Goal: Information Seeking & Learning: Learn about a topic

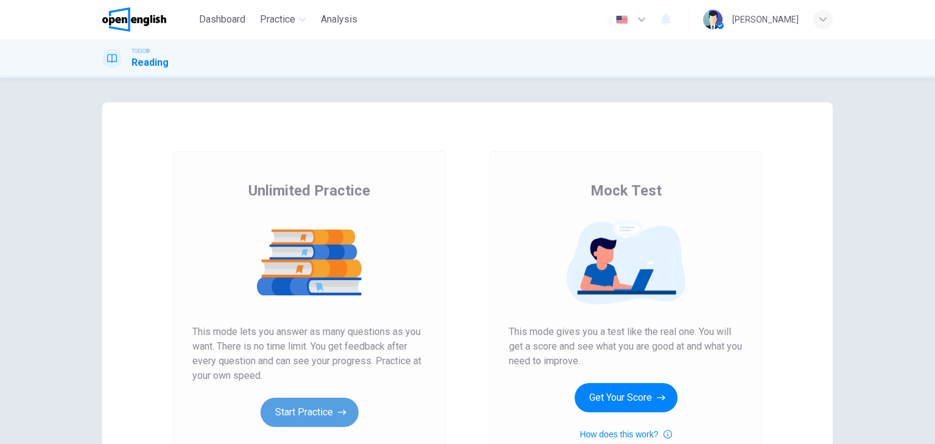
click at [302, 407] on button "Start Practice" at bounding box center [310, 412] width 98 height 29
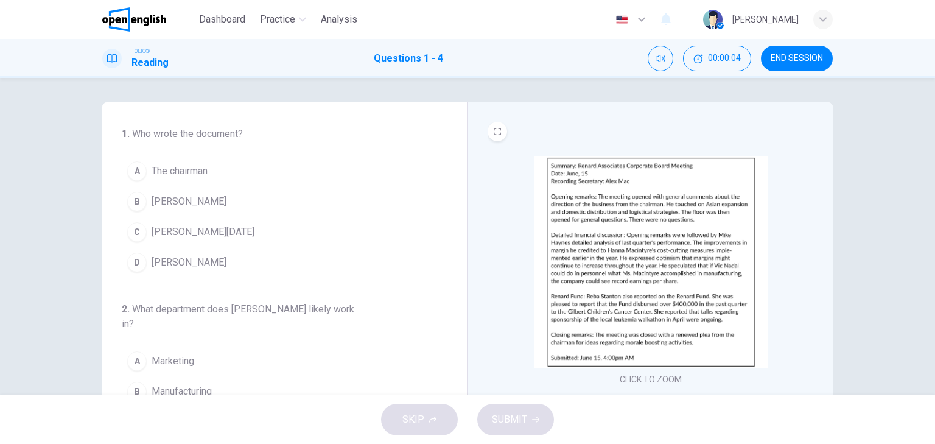
click at [602, 255] on img at bounding box center [651, 262] width 234 height 212
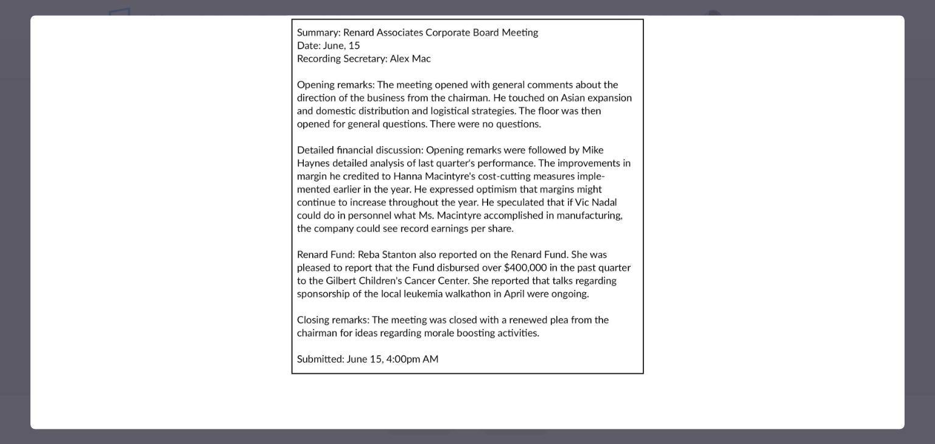
click at [700, 109] on img at bounding box center [467, 196] width 874 height 362
click at [194, 100] on img at bounding box center [467, 196] width 874 height 362
click at [217, 234] on img at bounding box center [467, 196] width 874 height 362
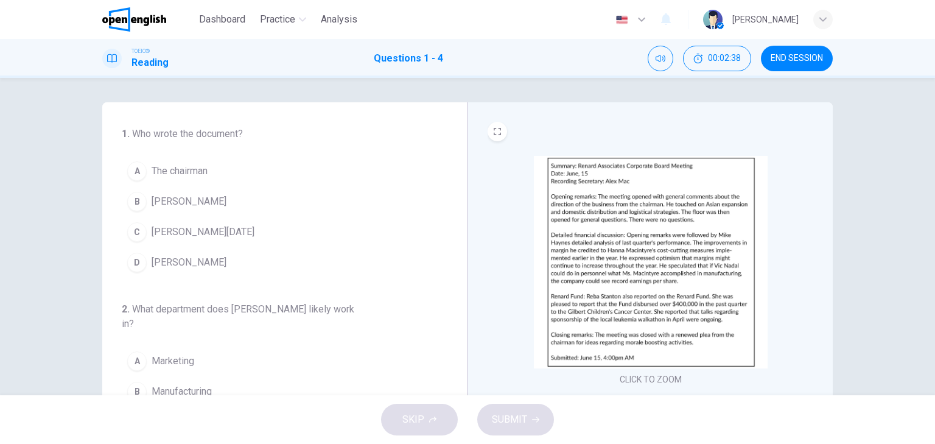
click at [133, 200] on div "B" at bounding box center [136, 201] width 19 height 19
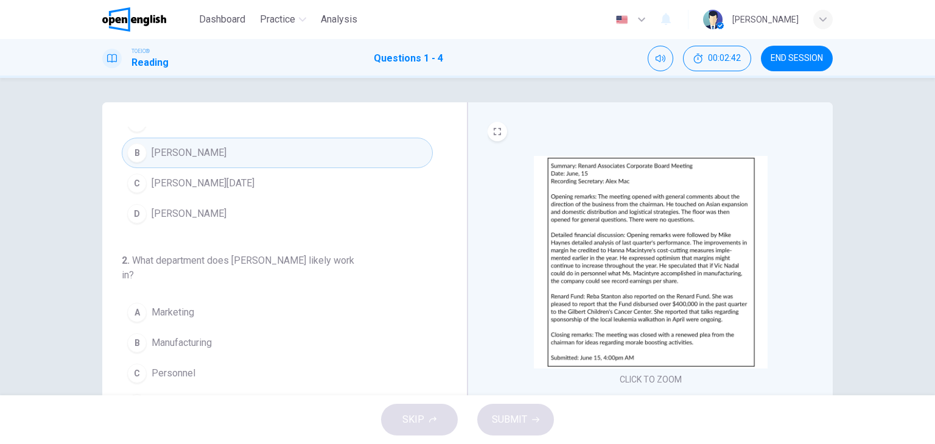
scroll to position [146, 0]
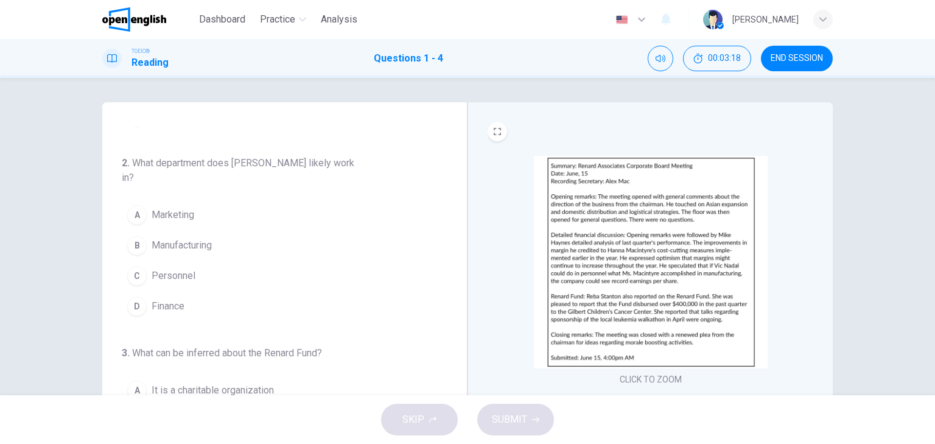
click at [134, 246] on div "B" at bounding box center [136, 245] width 19 height 19
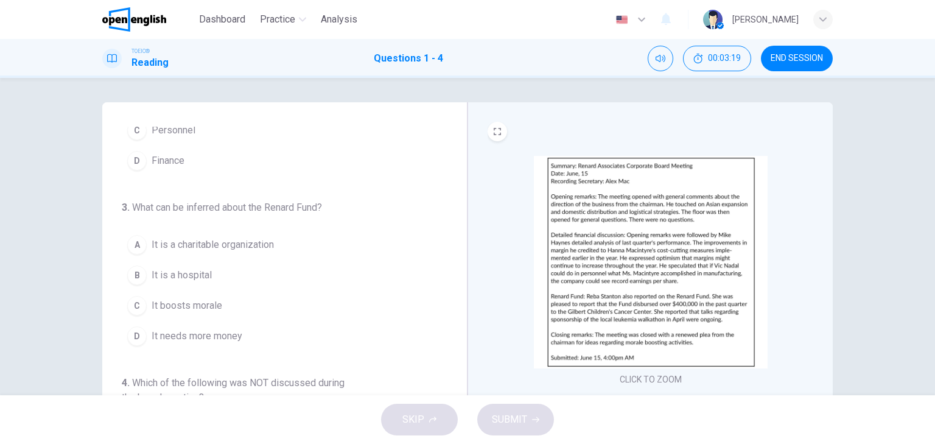
scroll to position [292, 0]
click at [134, 272] on div "B" at bounding box center [136, 274] width 19 height 19
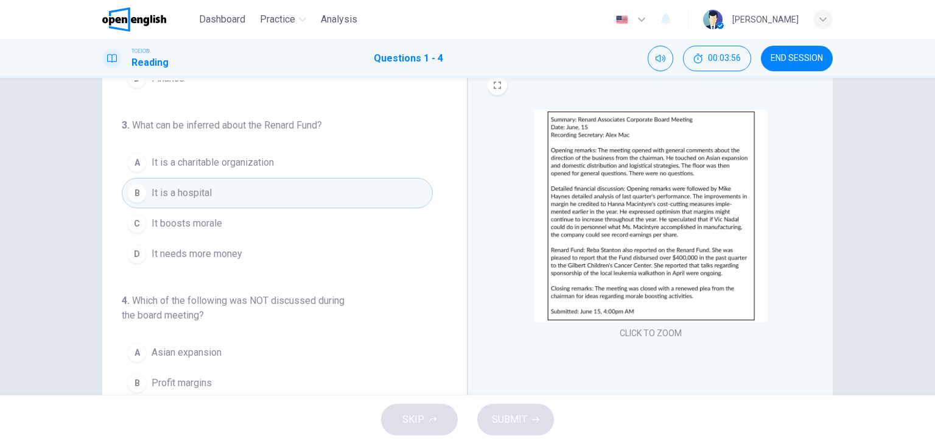
scroll to position [146, 0]
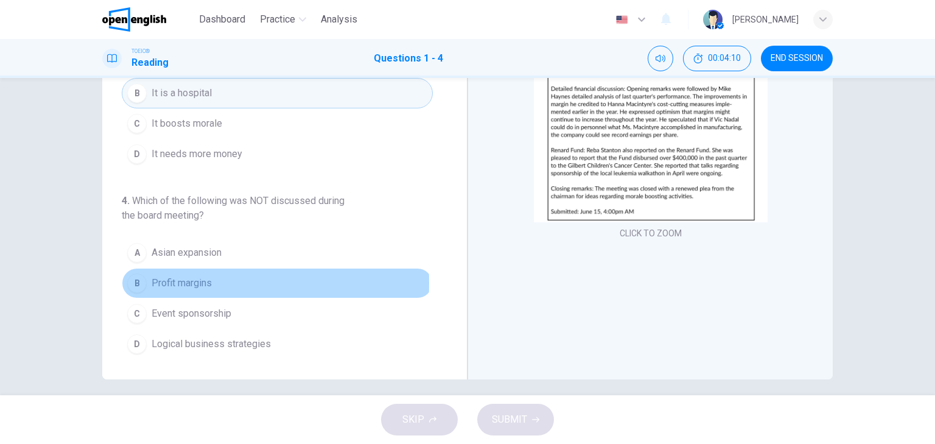
click at [129, 279] on div "B" at bounding box center [136, 282] width 19 height 19
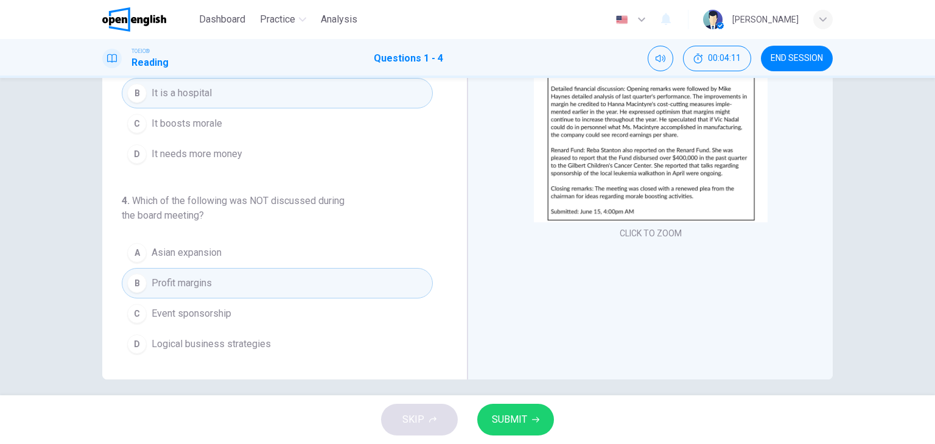
scroll to position [155, 0]
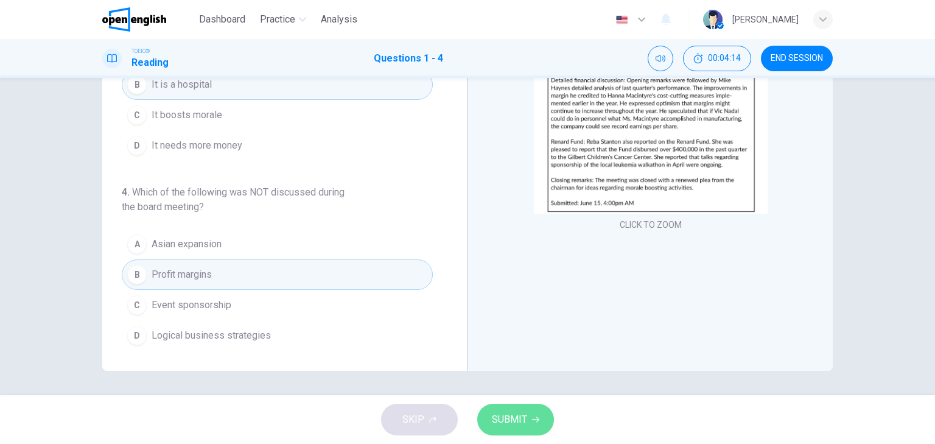
click at [504, 412] on span "SUBMIT" at bounding box center [509, 419] width 35 height 17
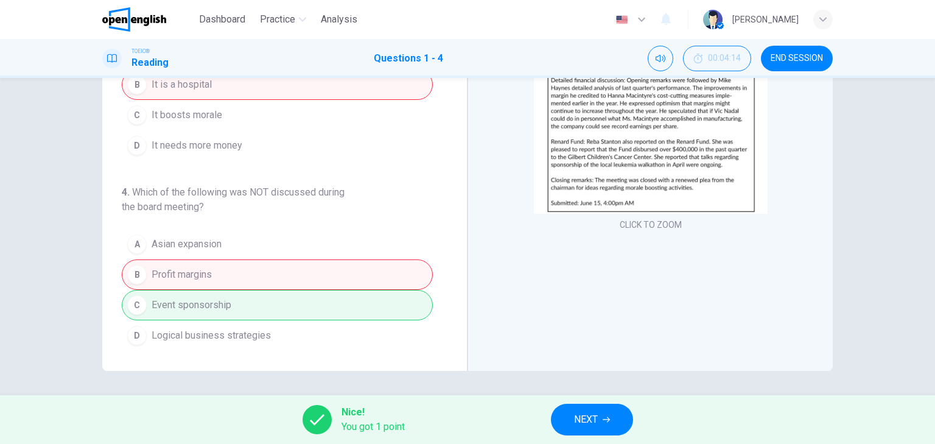
click at [594, 413] on span "NEXT" at bounding box center [586, 419] width 24 height 17
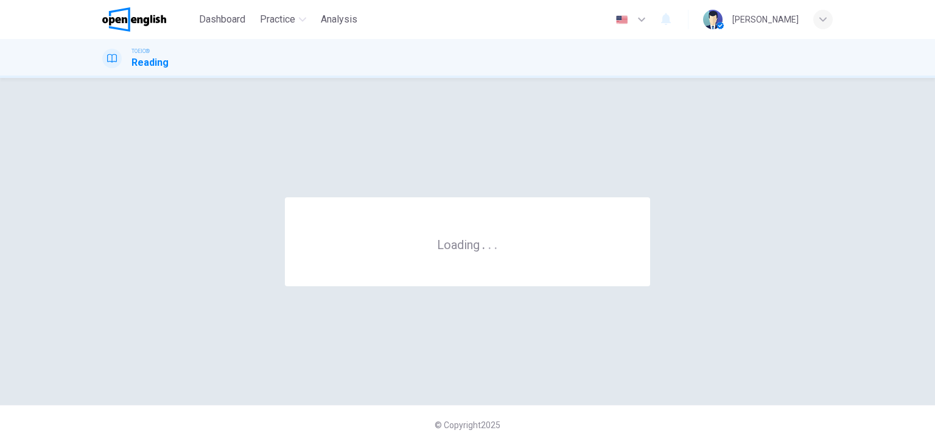
scroll to position [0, 0]
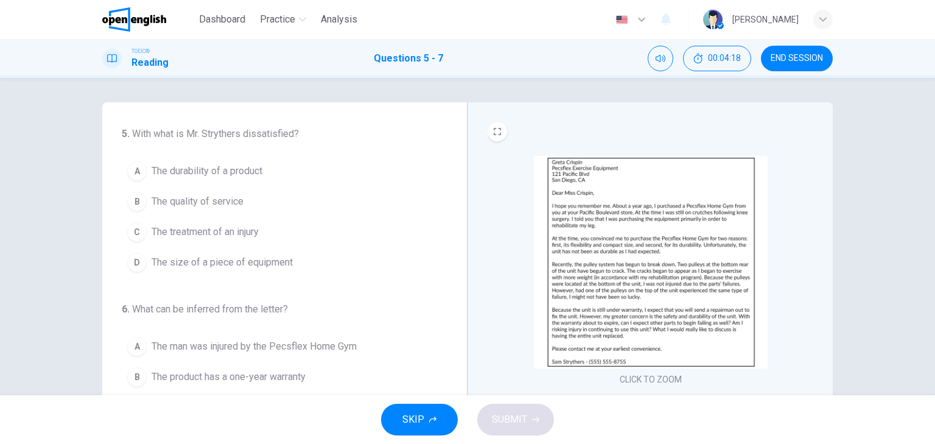
click at [609, 249] on img at bounding box center [651, 262] width 234 height 212
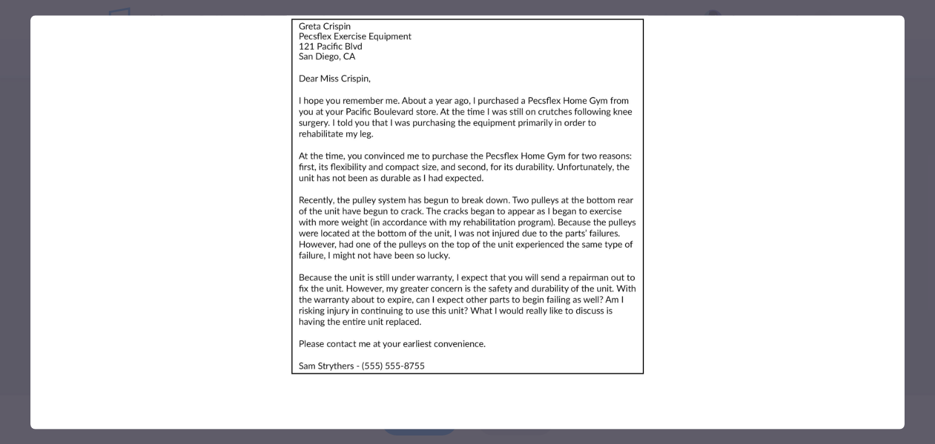
click at [214, 111] on img at bounding box center [467, 196] width 874 height 362
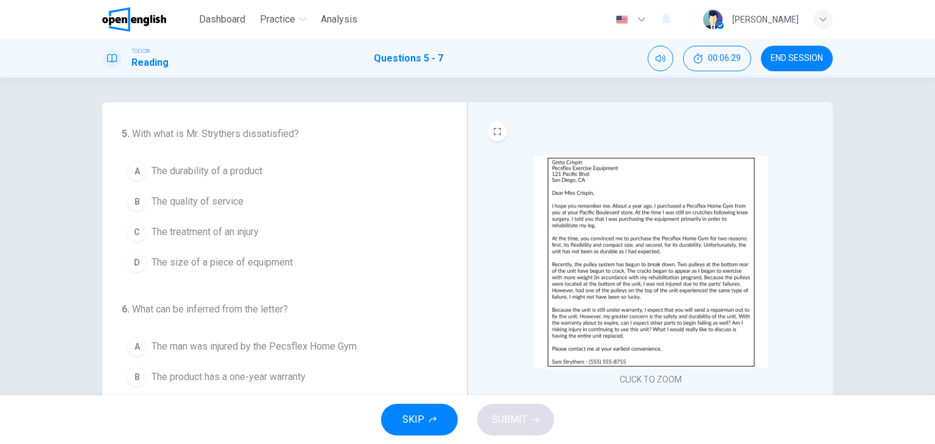
click at [136, 172] on div "A" at bounding box center [136, 170] width 19 height 19
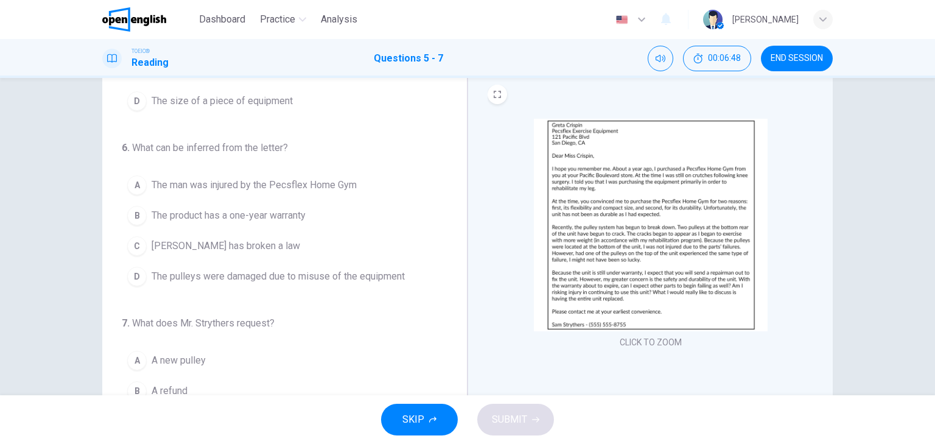
scroll to position [97, 0]
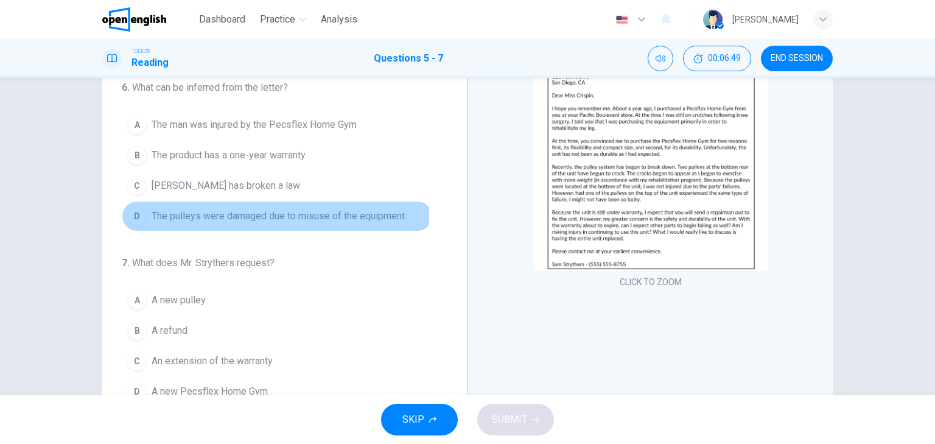
click at [136, 212] on div "D" at bounding box center [136, 215] width 19 height 19
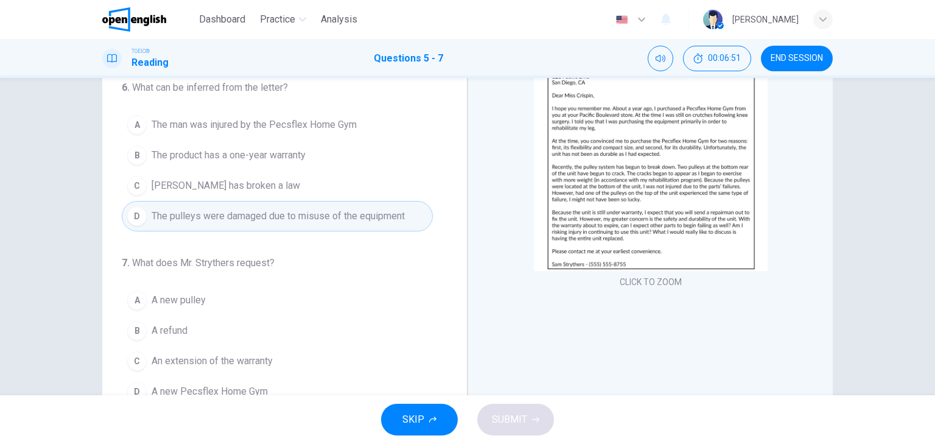
scroll to position [146, 0]
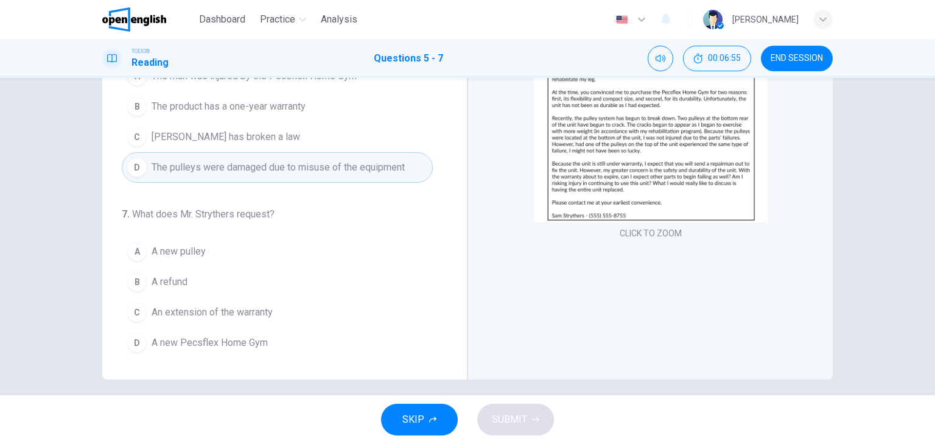
click at [131, 281] on div "B" at bounding box center [136, 281] width 19 height 19
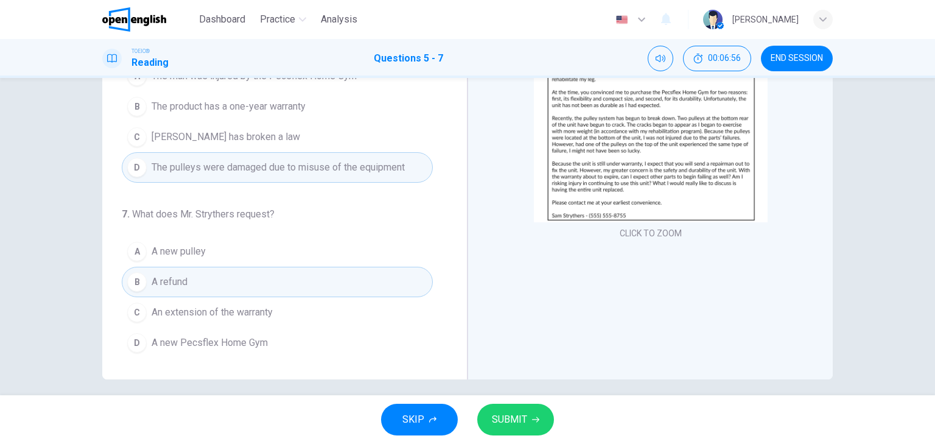
scroll to position [155, 0]
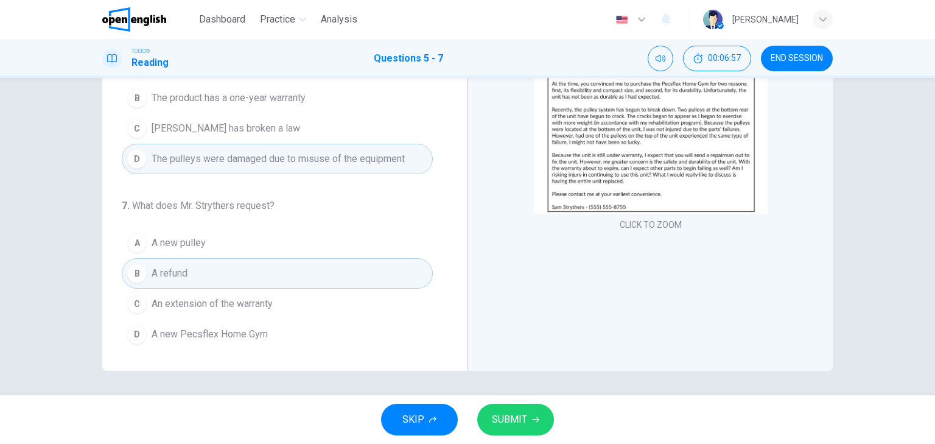
click at [519, 412] on span "SUBMIT" at bounding box center [509, 419] width 35 height 17
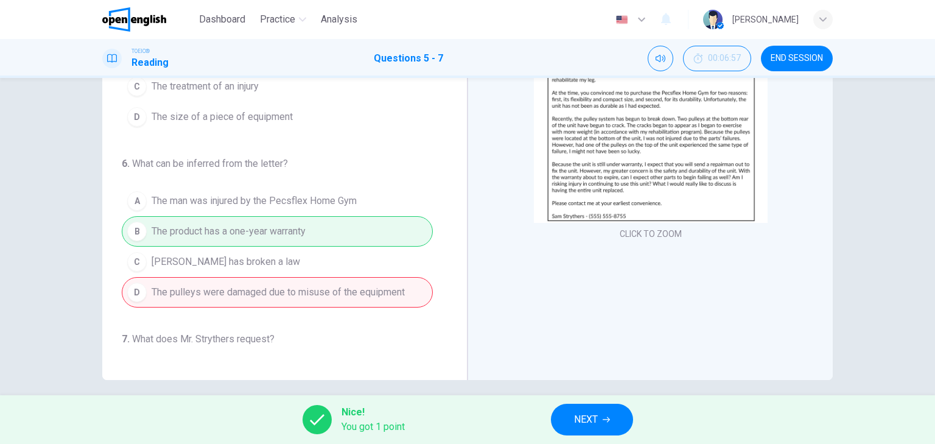
scroll to position [146, 0]
drag, startPoint x: 150, startPoint y: 231, endPoint x: 336, endPoint y: 229, distance: 185.7
click at [336, 229] on div "A The man was injured by the Pecsflex Home Gym B The product has a one-year war…" at bounding box center [277, 246] width 311 height 122
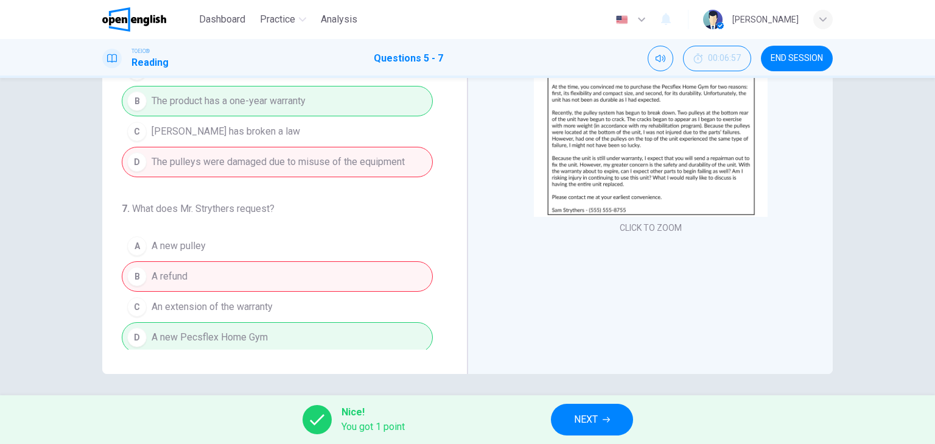
scroll to position [155, 0]
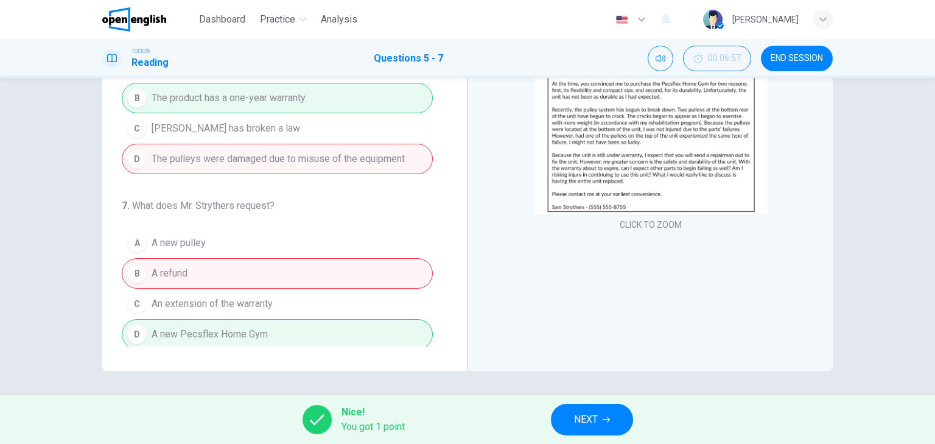
click at [588, 416] on span "NEXT" at bounding box center [586, 419] width 24 height 17
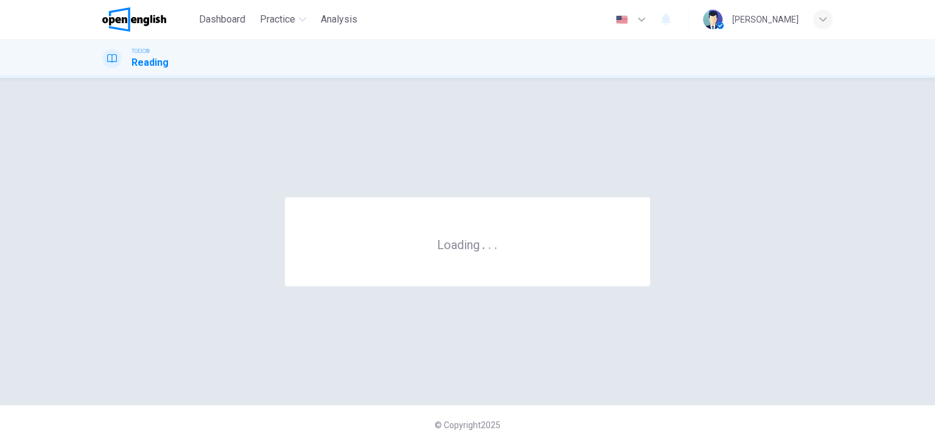
scroll to position [0, 0]
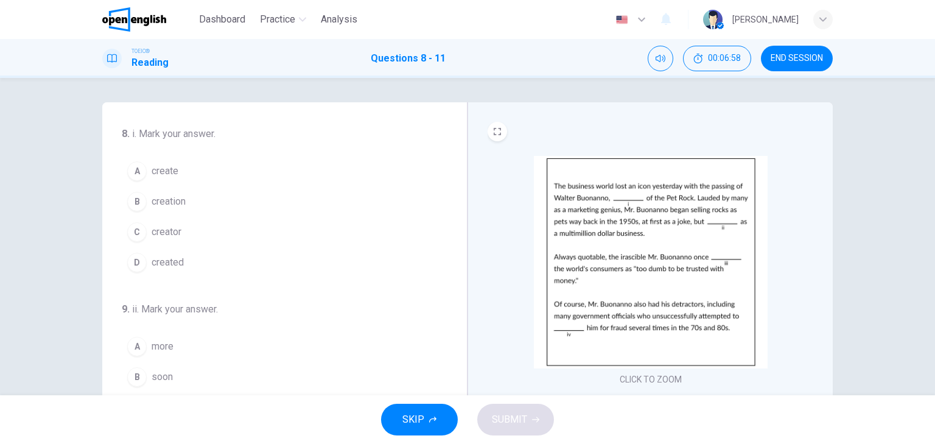
click at [639, 247] on img at bounding box center [651, 262] width 234 height 212
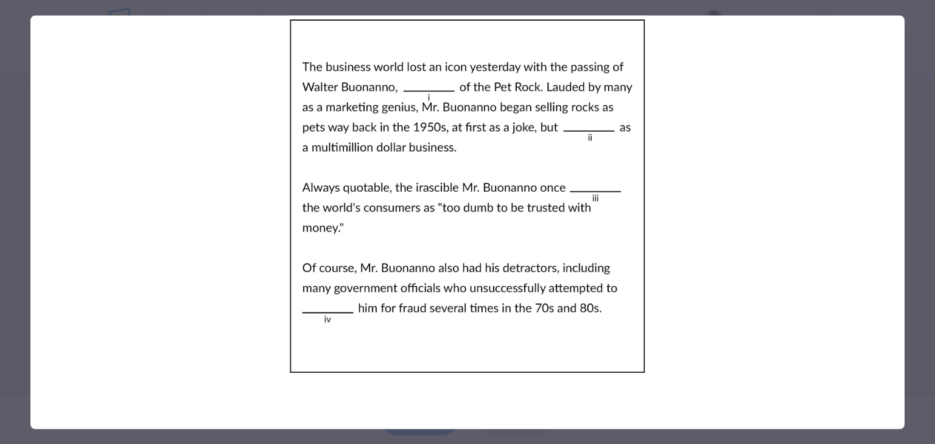
click at [245, 130] on img at bounding box center [467, 196] width 874 height 362
click at [244, 130] on img at bounding box center [467, 196] width 874 height 362
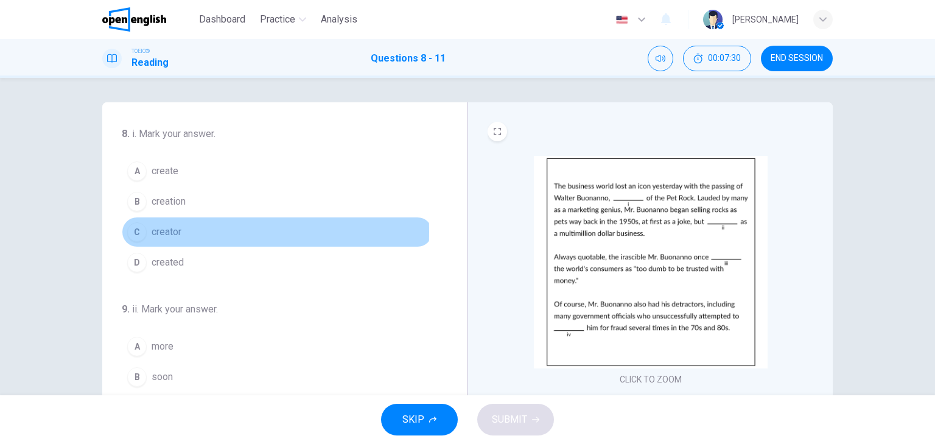
click at [130, 231] on div "C" at bounding box center [136, 231] width 19 height 19
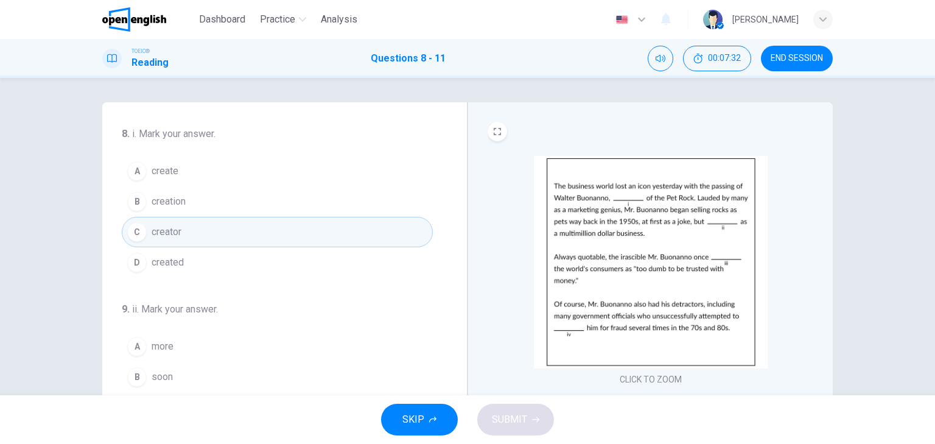
scroll to position [97, 0]
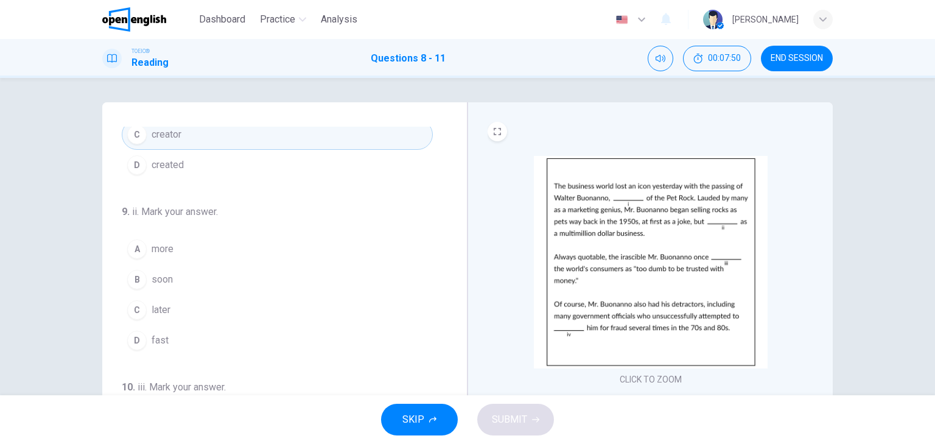
click at [132, 307] on div "C" at bounding box center [136, 309] width 19 height 19
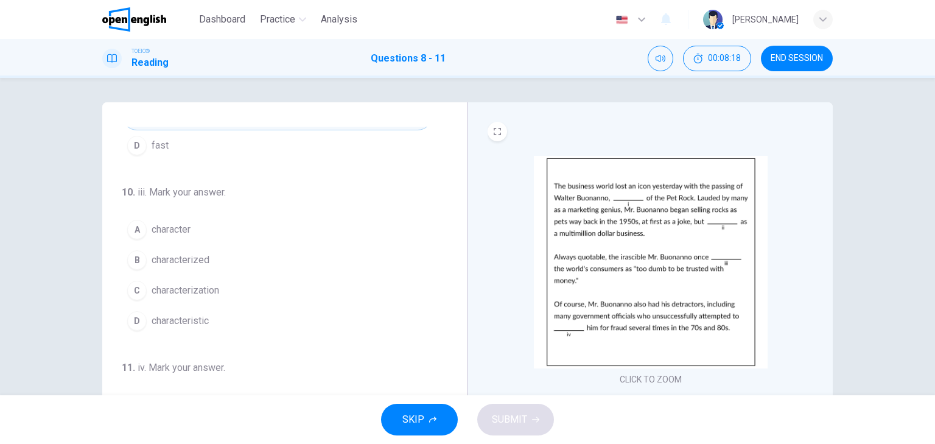
click at [132, 257] on div "B" at bounding box center [136, 259] width 19 height 19
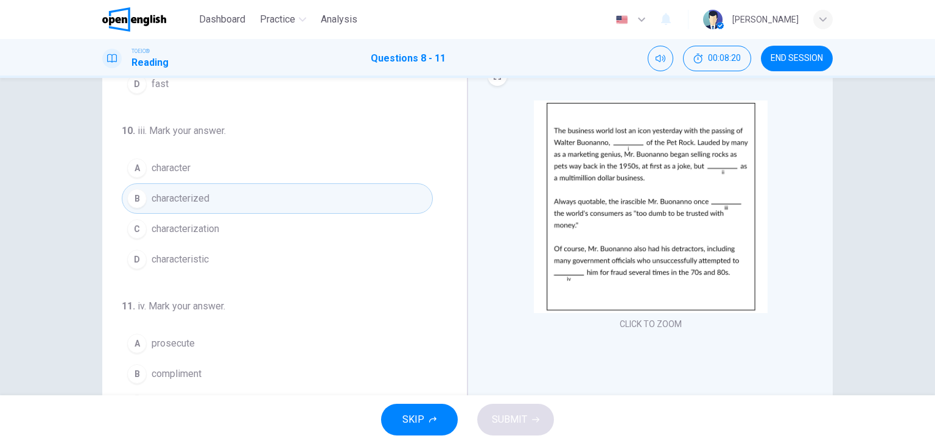
scroll to position [146, 0]
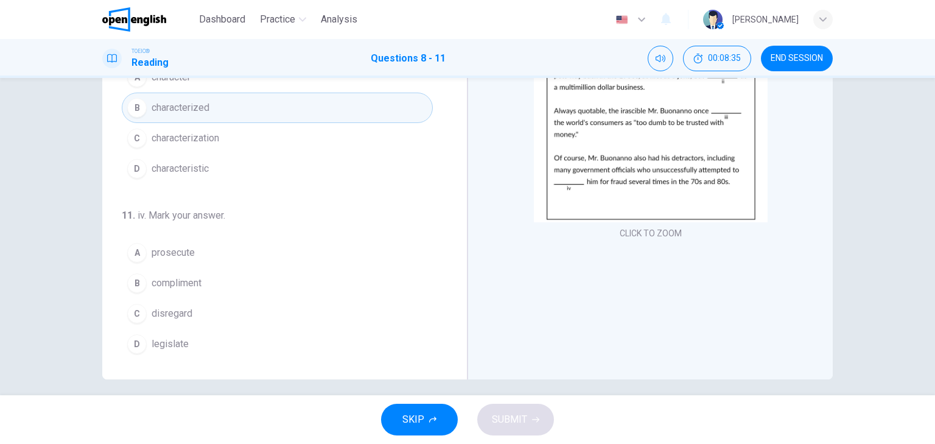
click at [135, 278] on div "B" at bounding box center [136, 282] width 19 height 19
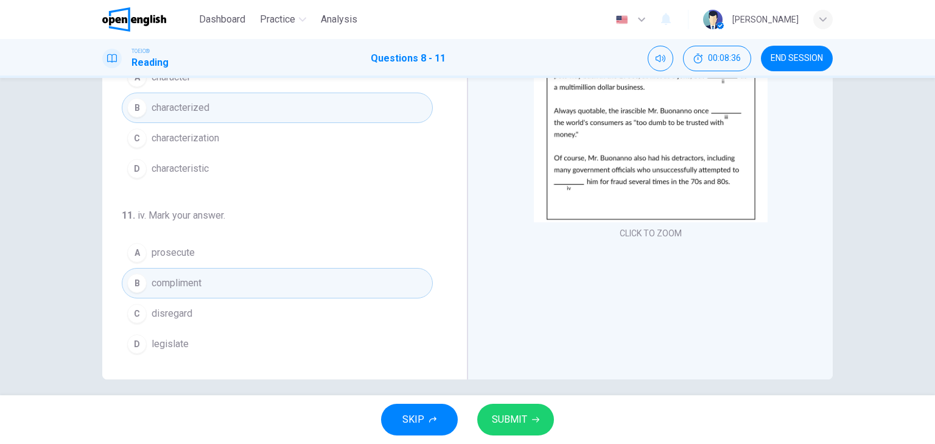
click at [502, 409] on button "SUBMIT" at bounding box center [515, 420] width 77 height 32
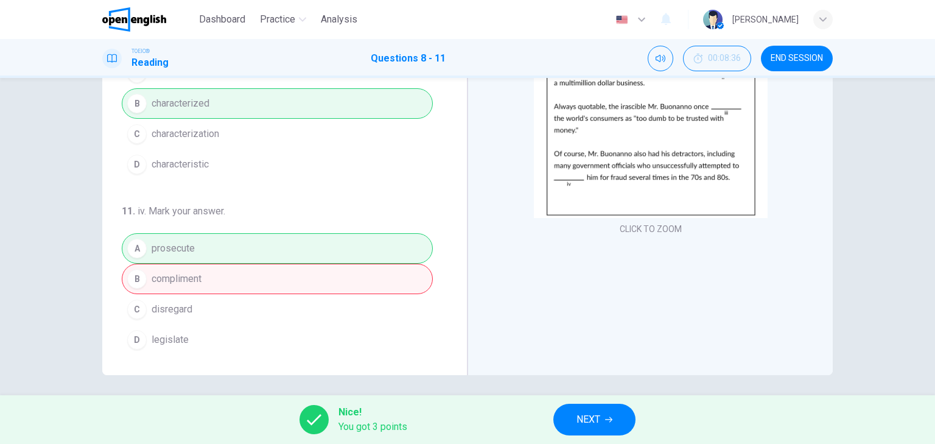
scroll to position [155, 0]
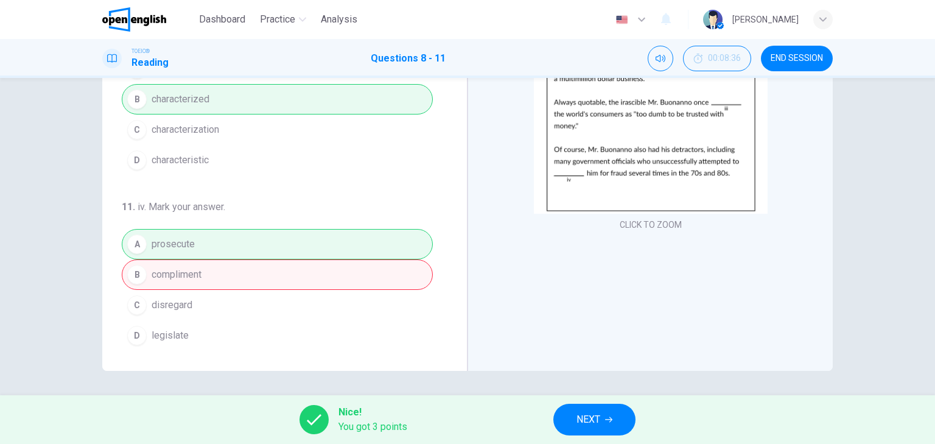
click at [596, 409] on button "NEXT" at bounding box center [594, 420] width 82 height 32
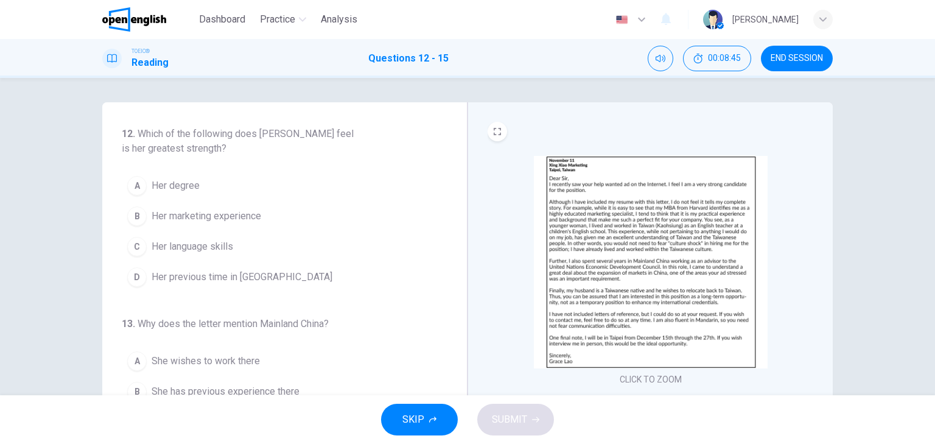
drag, startPoint x: 153, startPoint y: 134, endPoint x: 132, endPoint y: 134, distance: 21.9
click at [132, 134] on h6 "12 . Which of the following does [PERSON_NAME] feel is her greatest strength?" at bounding box center [239, 141] width 234 height 29
click at [795, 64] on button "END SESSION" at bounding box center [797, 59] width 72 height 26
